Goal: Transaction & Acquisition: Purchase product/service

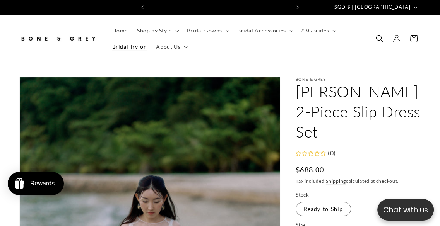
click at [126, 49] on span "Bridal Try-on" at bounding box center [129, 46] width 35 height 7
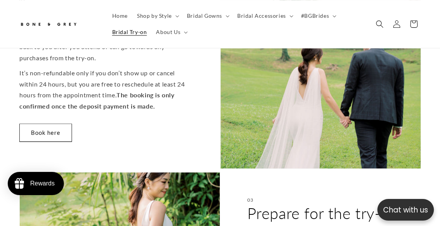
scroll to position [618, 0]
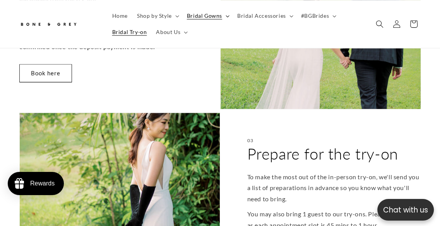
click at [206, 17] on span "Bridal Gowns" at bounding box center [204, 15] width 35 height 7
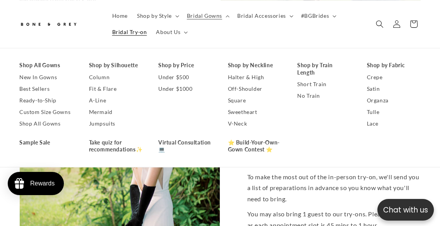
scroll to position [0, 141]
click at [269, 15] on span "Bridal Accessories" at bounding box center [261, 15] width 49 height 7
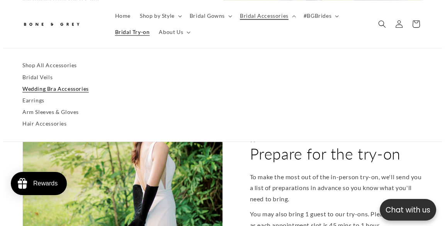
scroll to position [0, 286]
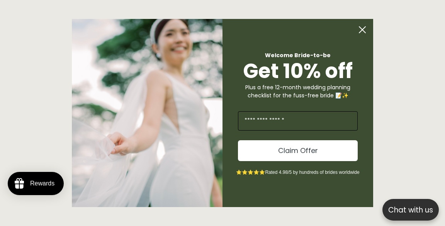
click at [296, 118] on input "Enter Your Email" at bounding box center [298, 120] width 120 height 19
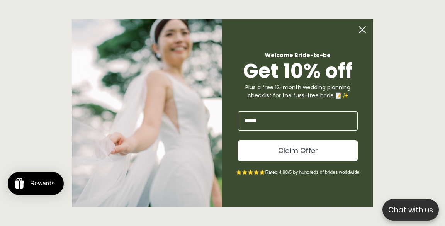
click at [369, 129] on form "Welcome Bride-to-be Get 10% off Plus a free 12-month wedding planning checklist…" at bounding box center [223, 113] width 302 height 189
click at [303, 152] on button "Claim Offer" at bounding box center [298, 150] width 120 height 21
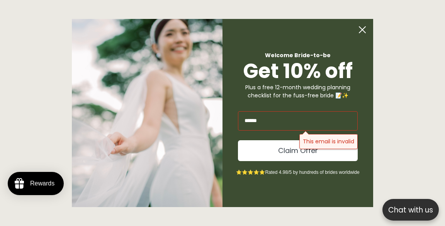
scroll to position [0, 143]
click at [297, 123] on input "******" at bounding box center [298, 120] width 120 height 19
type input "**********"
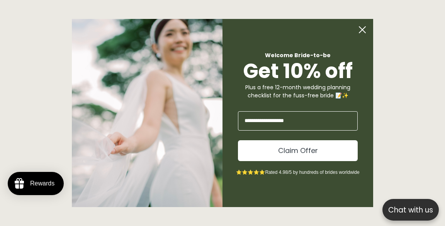
click at [300, 151] on button "Claim Offer" at bounding box center [298, 150] width 120 height 21
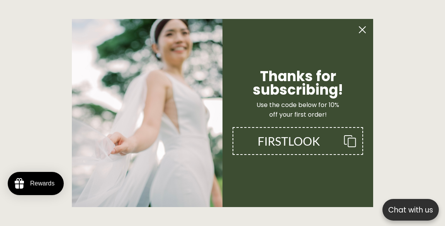
click at [363, 27] on circle "Close dialog" at bounding box center [362, 29] width 15 height 15
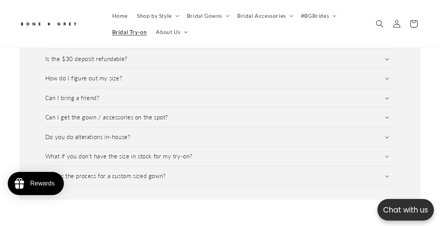
scroll to position [1121, 0]
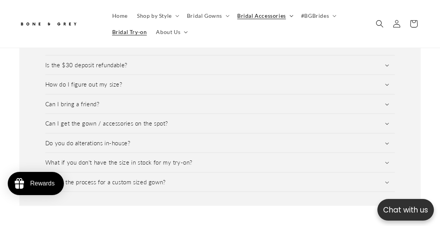
click at [249, 15] on span "Bridal Accessories" at bounding box center [261, 15] width 49 height 7
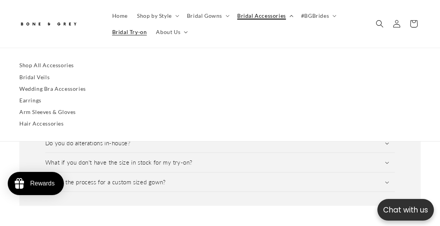
scroll to position [0, 0]
click at [40, 89] on link "Wedding Bra Accessories" at bounding box center [219, 89] width 401 height 12
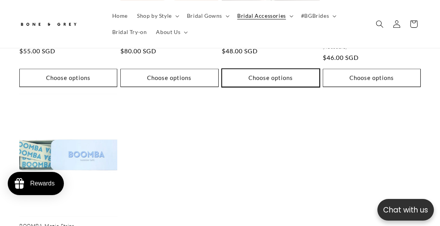
scroll to position [0, 282]
